Goal: Task Accomplishment & Management: Complete application form

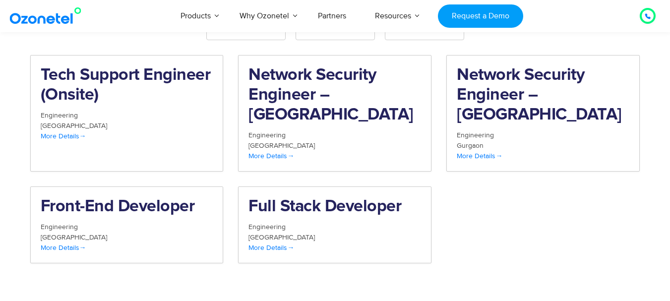
scroll to position [1086, 0]
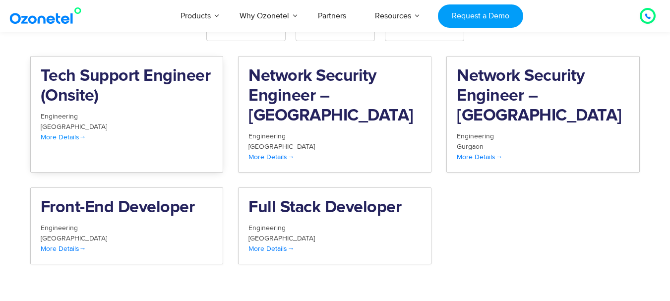
click at [51, 133] on span "More Details" at bounding box center [64, 137] width 46 height 8
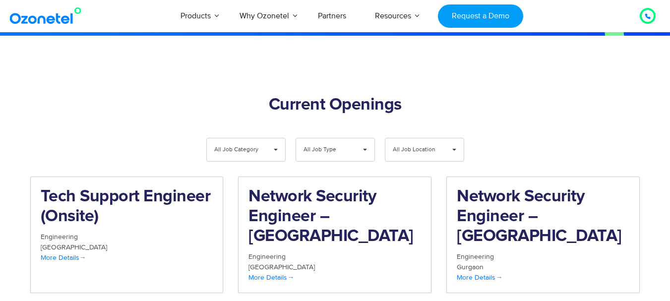
scroll to position [965, 0]
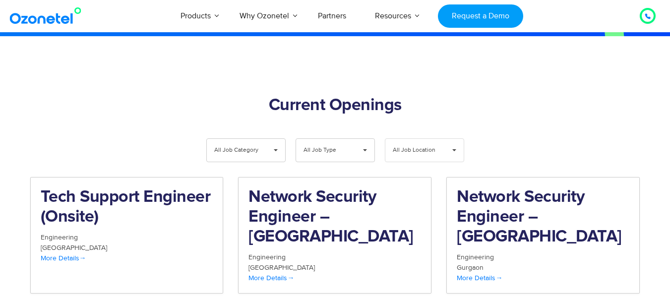
click at [427, 139] on span "All Job Location" at bounding box center [416, 150] width 47 height 23
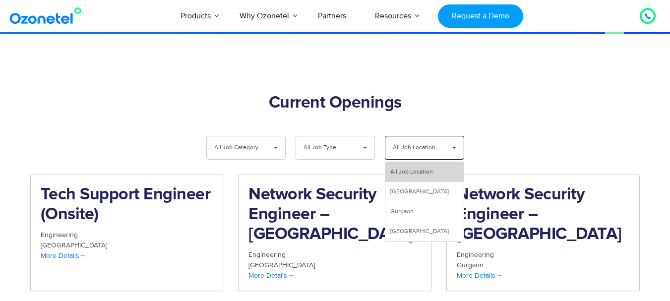
scroll to position [968, 0]
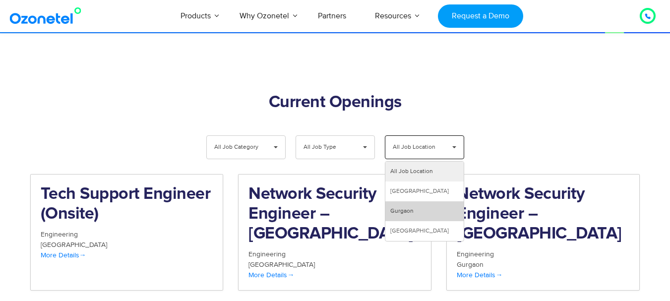
click at [412, 201] on li "Gurgaon" at bounding box center [425, 211] width 78 height 20
select select "***"
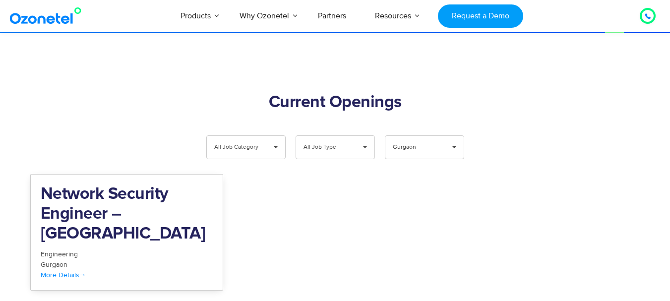
click at [77, 271] on span "More Details" at bounding box center [64, 275] width 46 height 8
